Goal: Information Seeking & Learning: Learn about a topic

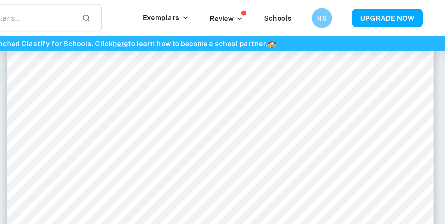
scroll to position [2367, 0]
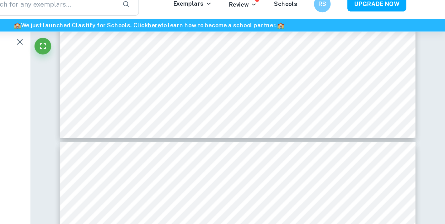
scroll to position [2619, 0]
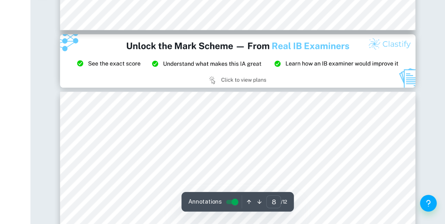
type input "9"
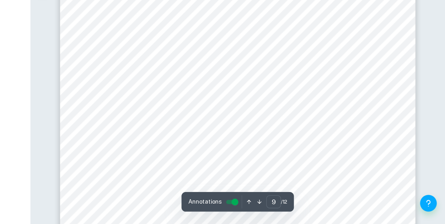
scroll to position [3321, 0]
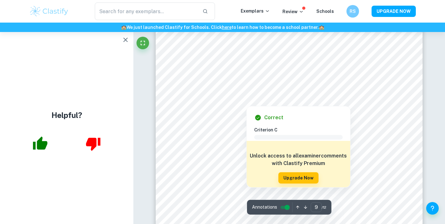
click at [123, 39] on icon "button" at bounding box center [126, 40] width 8 height 8
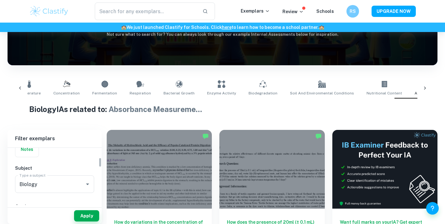
scroll to position [64, 0]
click at [79, 174] on icon "Clear" at bounding box center [79, 175] width 6 height 6
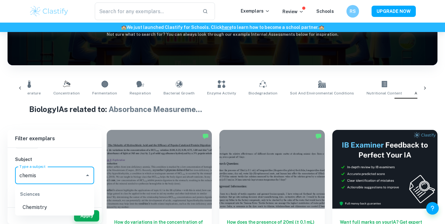
click at [57, 205] on li "Chemistry" at bounding box center [54, 207] width 79 height 11
type input "Chemistry"
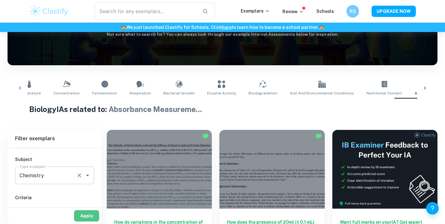
click at [81, 215] on button "Apply" at bounding box center [86, 215] width 25 height 11
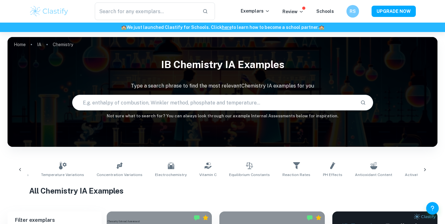
scroll to position [229, 0]
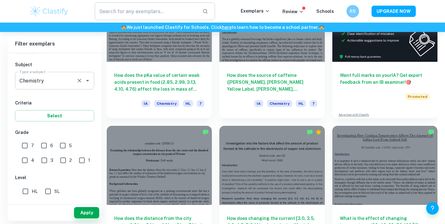
click at [130, 10] on input "text" at bounding box center [146, 12] width 103 height 18
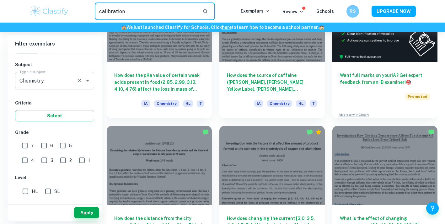
type input "calibration"
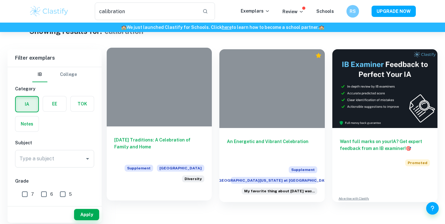
scroll to position [32, 0]
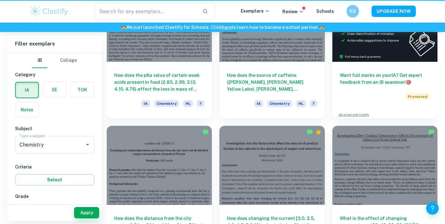
type input "Absorbance Measurements"
type input "Biology"
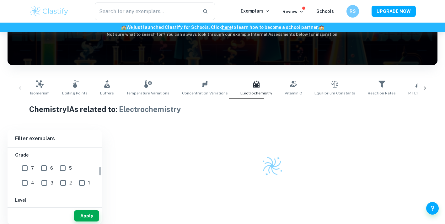
scroll to position [109, 0]
click at [21, 164] on input "7" at bounding box center [25, 166] width 13 height 13
checkbox input "true"
click at [84, 212] on button "Apply" at bounding box center [86, 215] width 25 height 11
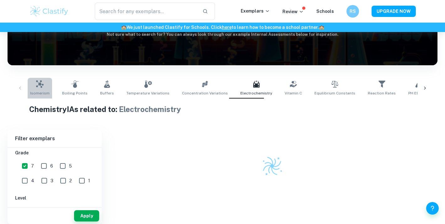
click at [41, 86] on icon at bounding box center [40, 84] width 8 height 8
type input "Isomerism"
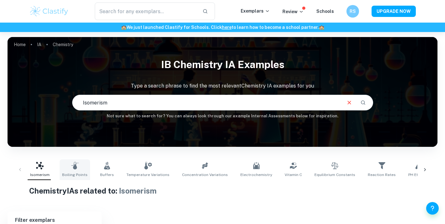
scroll to position [82, 0]
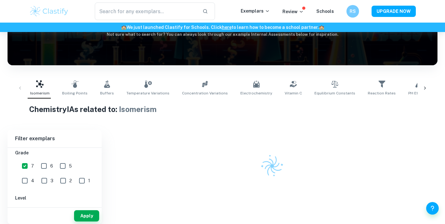
click at [20, 88] on div "Isomerism Boiling Points Buffers Temperature Variations Concentration Variation…" at bounding box center [223, 88] width 420 height 21
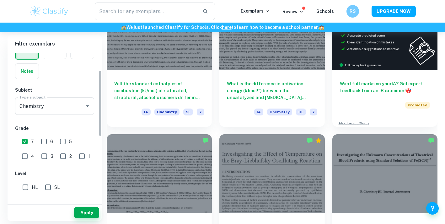
scroll to position [106, 0]
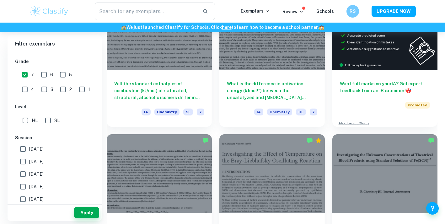
click at [23, 146] on input "[DATE]" at bounding box center [23, 149] width 13 height 13
checkbox input "true"
click at [23, 161] on input "[DATE]" at bounding box center [23, 161] width 13 height 13
checkbox input "true"
click at [86, 212] on button "Apply" at bounding box center [86, 212] width 25 height 11
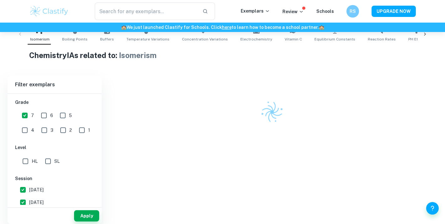
scroll to position [220, 0]
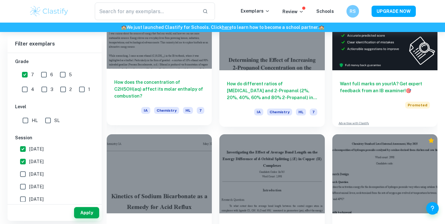
click at [140, 108] on div "IA Chemistry HL 7" at bounding box center [159, 112] width 90 height 11
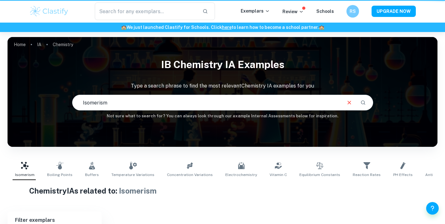
scroll to position [82, 0]
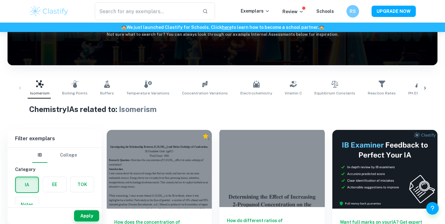
click at [255, 151] on div at bounding box center [272, 167] width 105 height 79
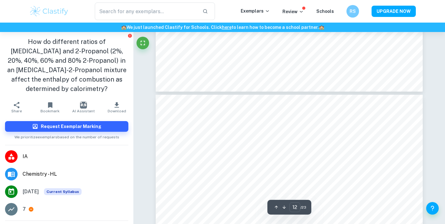
type input "13"
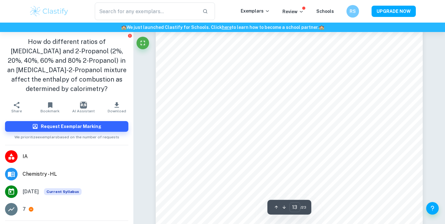
scroll to position [4330, 0]
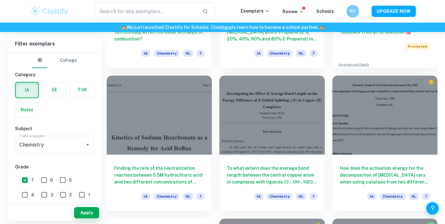
scroll to position [376, 0]
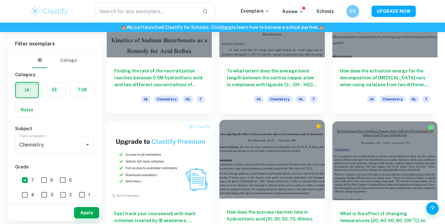
click at [250, 199] on div at bounding box center [272, 159] width 105 height 79
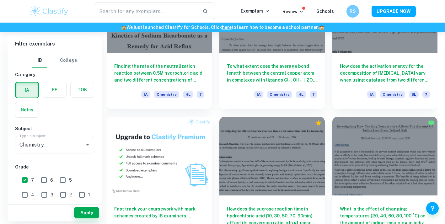
scroll to position [735, 0]
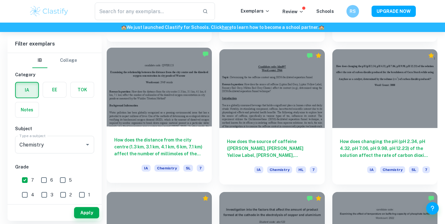
click at [159, 153] on h6 "How does the distance from the city centre (1.3 km, 3.1 km, 4.1 km, 6 km, 7.1 k…" at bounding box center [159, 147] width 90 height 21
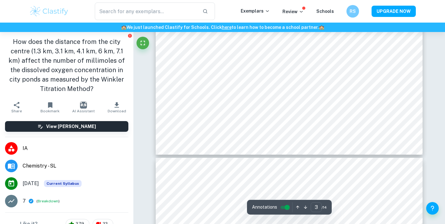
type input "4"
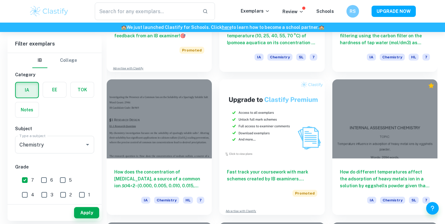
scroll to position [1407, 0]
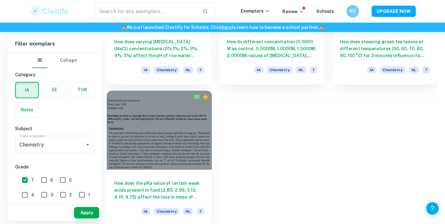
click at [172, 182] on h6 "How does the pKa value of certain weak acids present in food (2.85, 2.99, 3.13,…" at bounding box center [159, 190] width 90 height 21
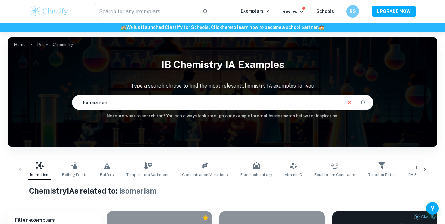
drag, startPoint x: 168, startPoint y: 96, endPoint x: 158, endPoint y: 101, distance: 11.3
click at [159, 102] on input "Isomerism" at bounding box center [207, 103] width 269 height 18
type input "calibration curve"
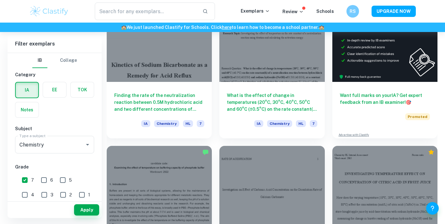
scroll to position [242, 0]
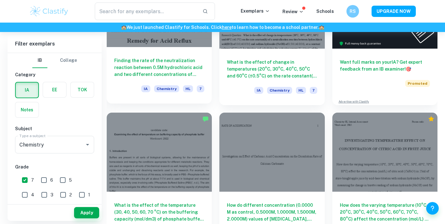
click at [181, 70] on h6 "Finding the rate of the neutralization reaction between 0.5M hydrochloric acid …" at bounding box center [159, 67] width 90 height 21
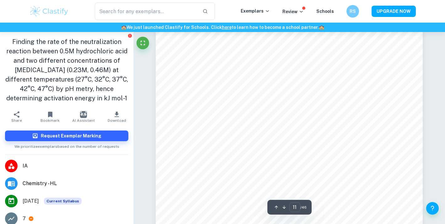
scroll to position [3805, 0]
type input "13"
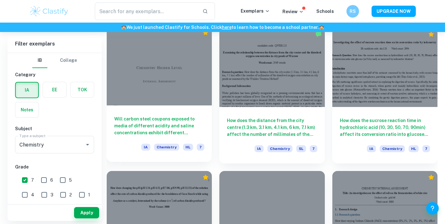
scroll to position [774, 0]
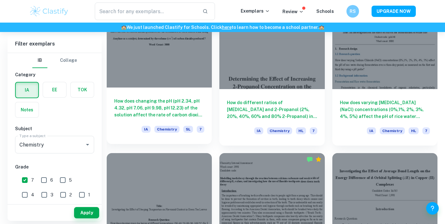
click at [162, 110] on h6 "How does changing the pH (pH 2.34, pH 4.32, pH 7.06, pH 9.98, pH 12.23) of the …" at bounding box center [159, 108] width 90 height 21
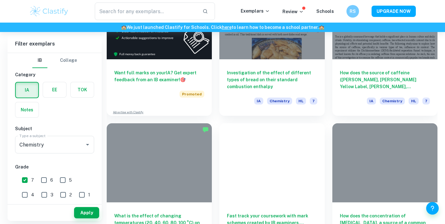
scroll to position [1318, 0]
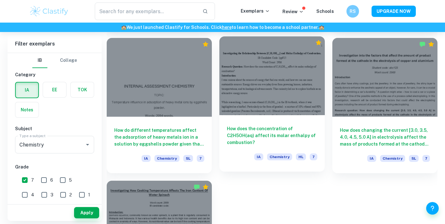
click at [249, 136] on h6 "How does the concentration of C2H5OH(aq) affect its molar enthalpy of combustio…" at bounding box center [272, 135] width 90 height 21
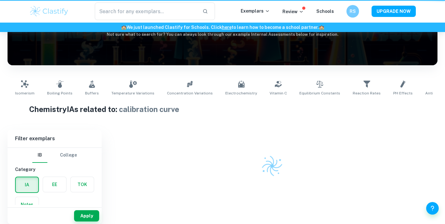
scroll to position [82, 0]
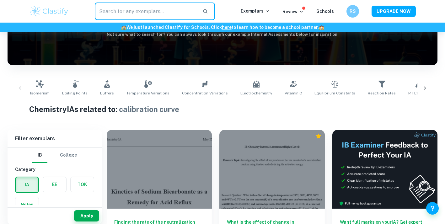
click at [144, 7] on input "text" at bounding box center [146, 12] width 103 height 18
type input "o"
type input "pH"
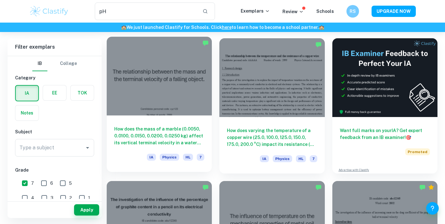
scroll to position [30, 0]
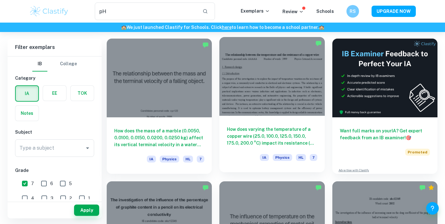
click at [250, 131] on h6 "How does varying the temperature of a copper wire (25.0, 100.0, 125.0, 150.0, 1…" at bounding box center [272, 136] width 90 height 21
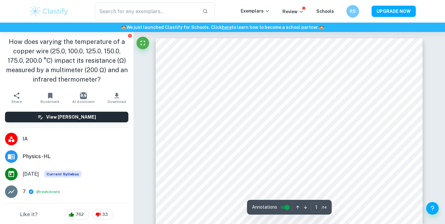
type input "pH"
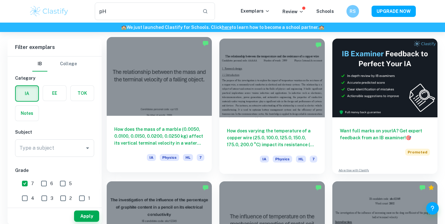
scroll to position [46, 0]
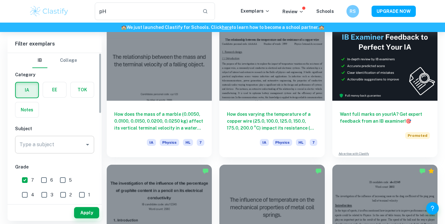
click at [63, 146] on input "Type a subject" at bounding box center [50, 145] width 64 height 12
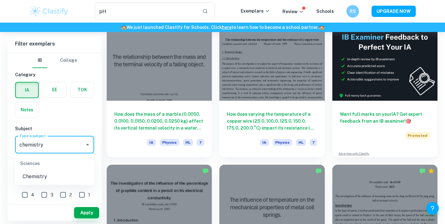
click at [52, 179] on li "Chemistry" at bounding box center [54, 176] width 79 height 11
type input "Chemistry"
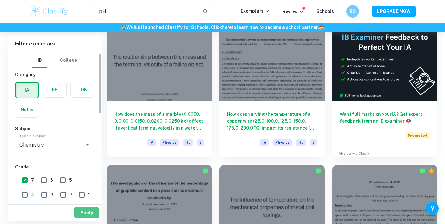
click at [82, 217] on button "Apply" at bounding box center [86, 212] width 25 height 11
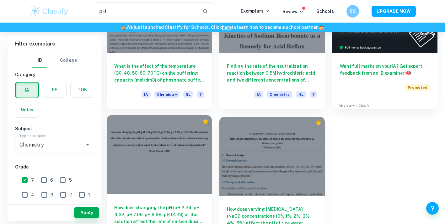
scroll to position [123, 0]
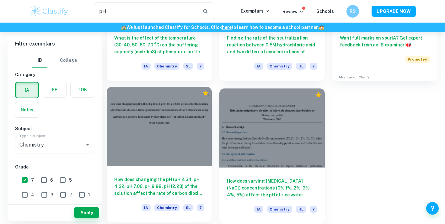
click at [162, 185] on h6 "How does changing the pH (pH 2.34, pH 4.32, pH 7.06, pH 9.98, pH 12.23) of the …" at bounding box center [159, 186] width 90 height 21
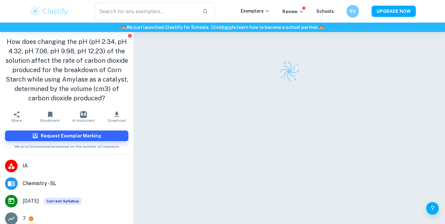
type input "pH"
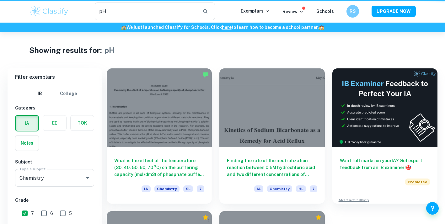
scroll to position [123, 0]
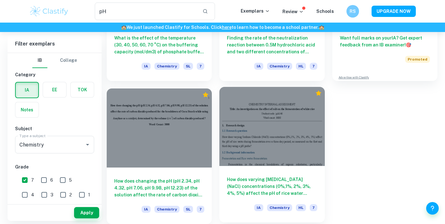
click at [230, 185] on h6 "How does varying [MEDICAL_DATA] (NaCl) concentrations (0%,1%, 2%, 3%, 4%, 5%) a…" at bounding box center [272, 186] width 90 height 21
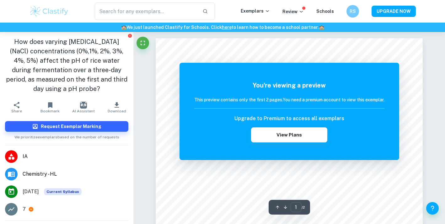
type input "pH"
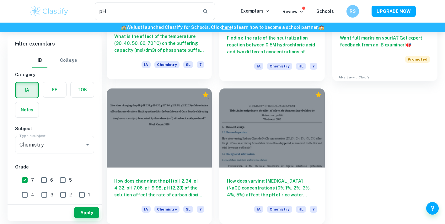
click at [182, 40] on h6 "What is the effect of the temperature (30, 40, 50, 60, 70 °C) on the buffering …" at bounding box center [159, 43] width 90 height 21
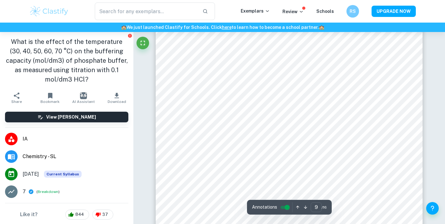
scroll to position [3292, 0]
type input "12"
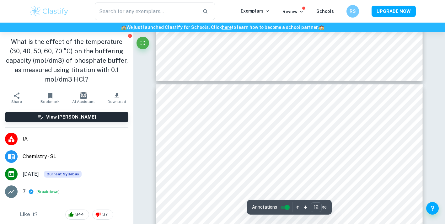
scroll to position [4340, 0]
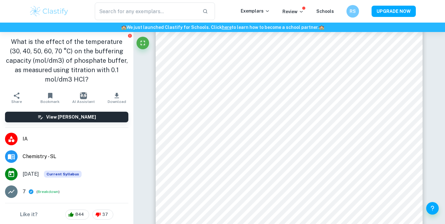
type input "pH"
